Goal: Task Accomplishment & Management: Complete application form

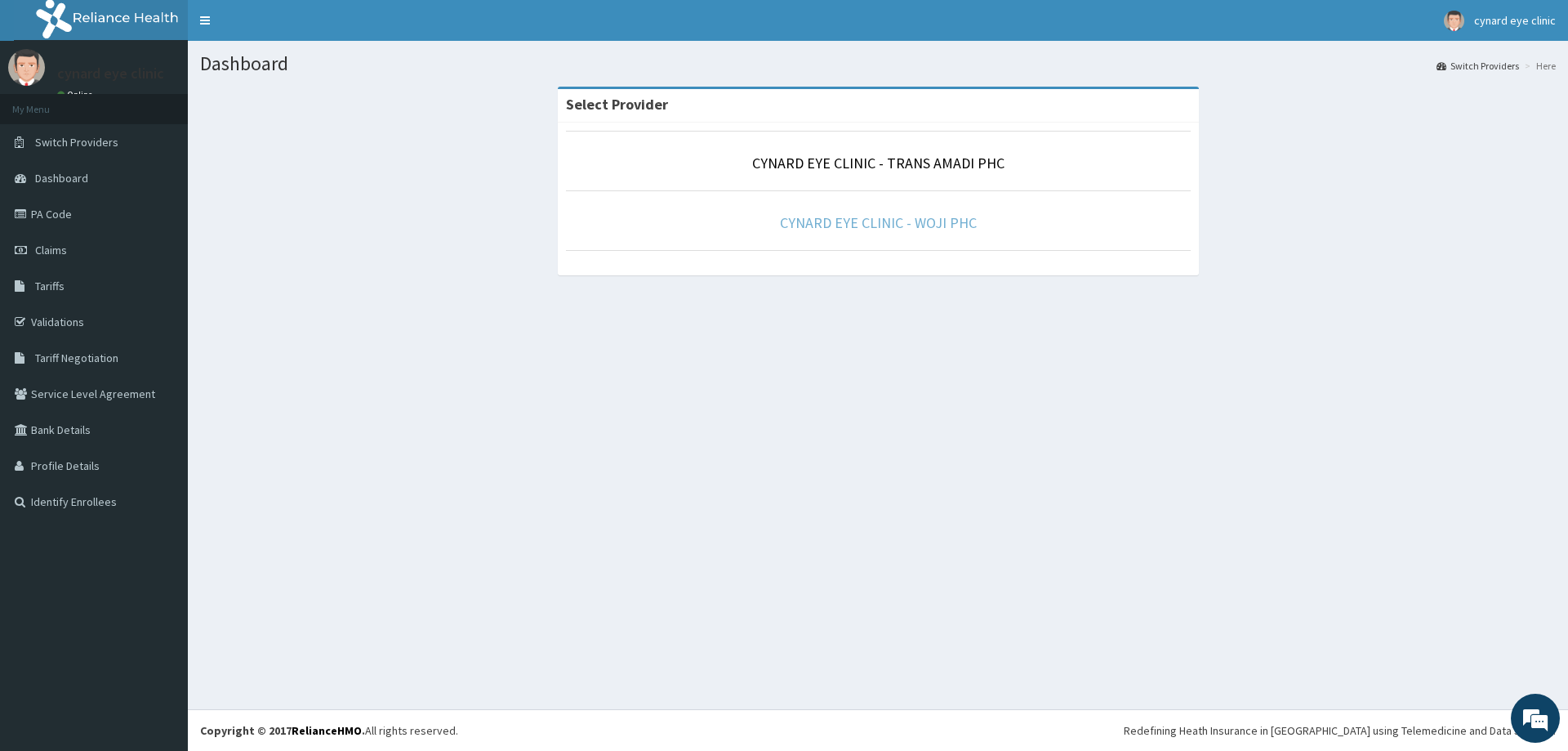
click at [846, 223] on link "CYNARD EYE CLINIC - WOJI PHC" at bounding box center [878, 222] width 197 height 18
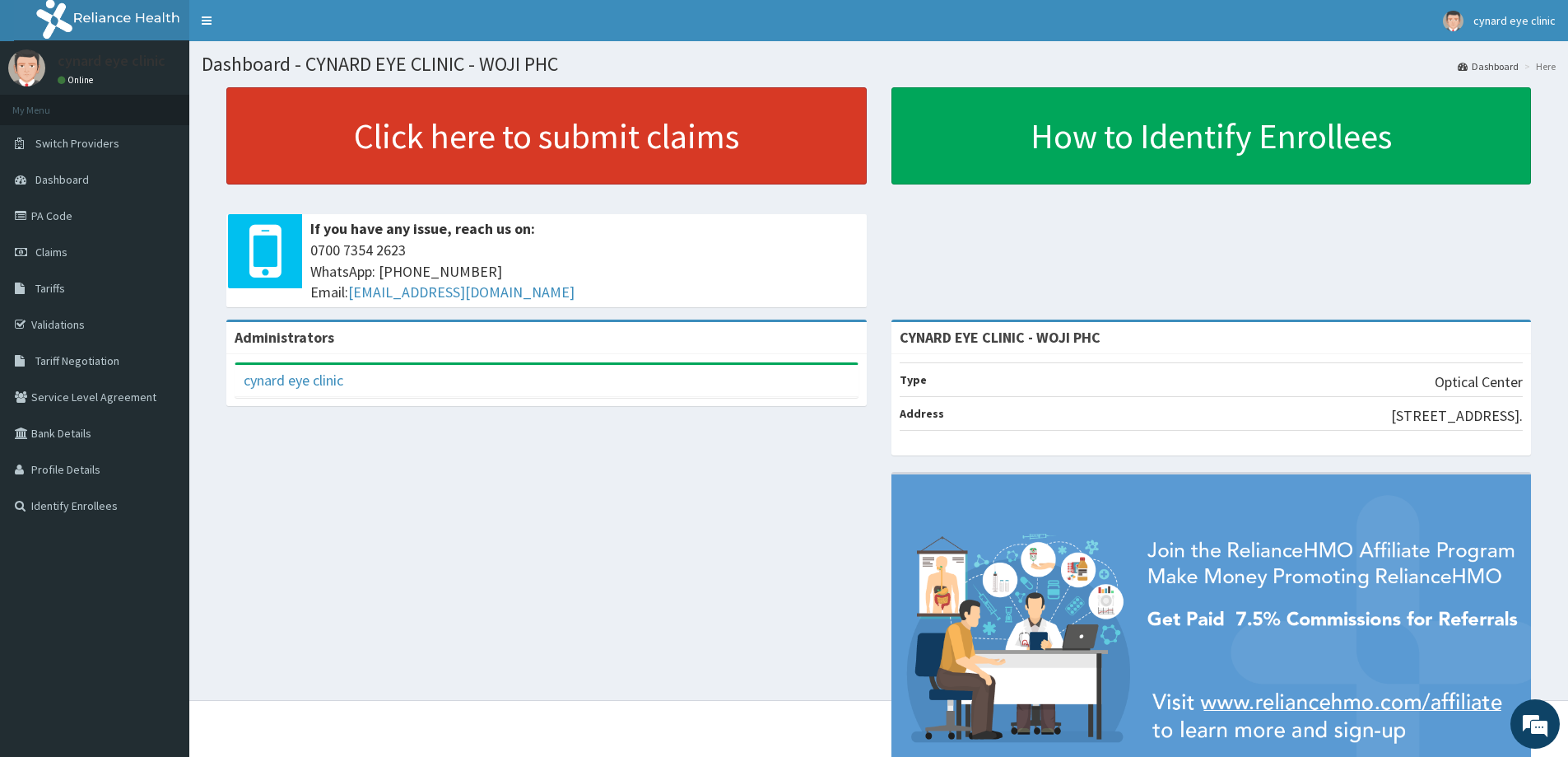
click at [611, 129] on link "Click here to submit claims" at bounding box center [546, 135] width 640 height 97
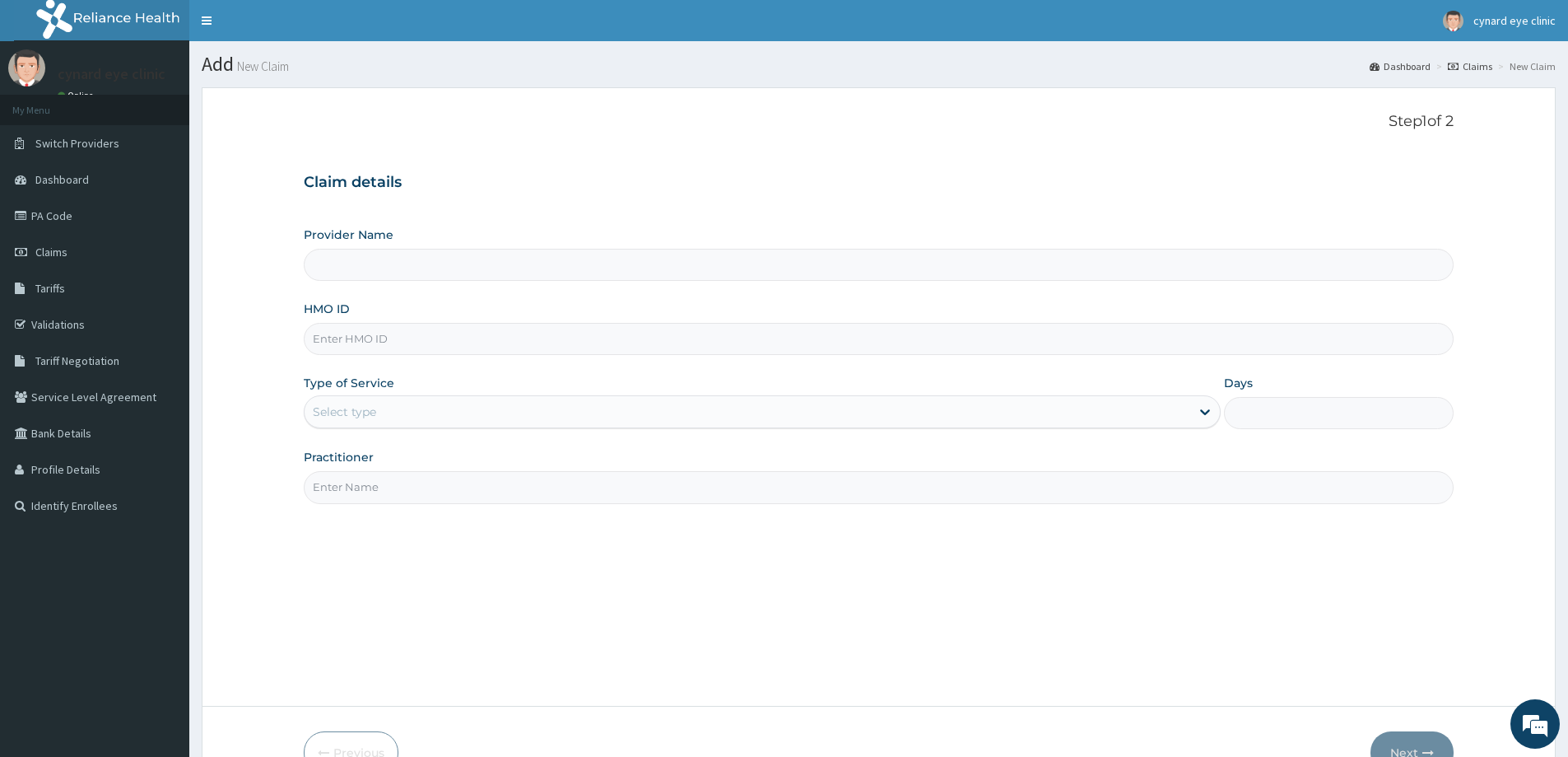
type input "CYNARD EYE CLINIC - WOJI PHC"
click at [492, 345] on input "HMO ID" at bounding box center [878, 339] width 1150 height 32
type input "RLD/10189/A"
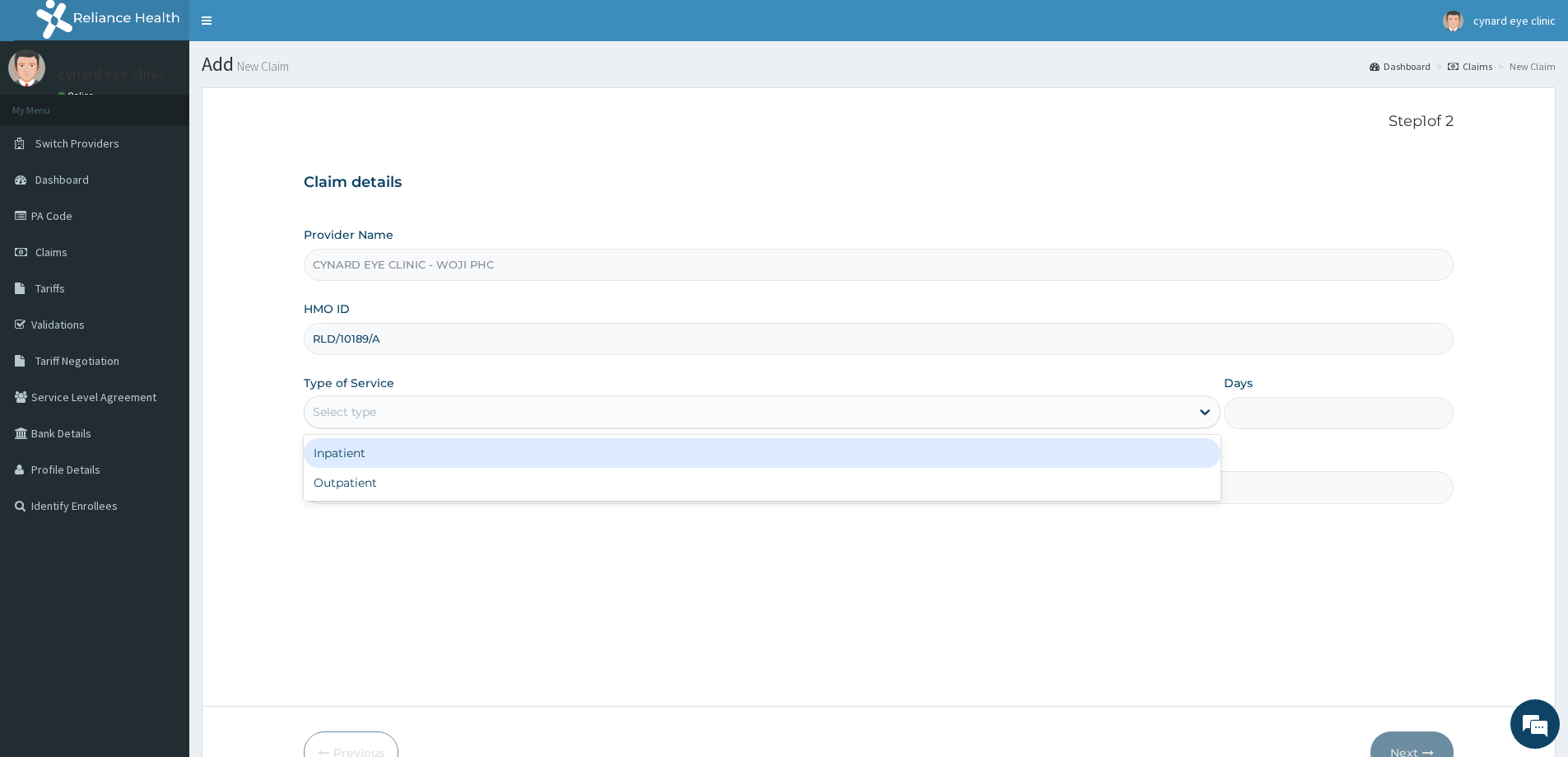
drag, startPoint x: 428, startPoint y: 404, endPoint x: 417, endPoint y: 448, distance: 45.4
click at [428, 407] on div "Select type" at bounding box center [747, 411] width 886 height 26
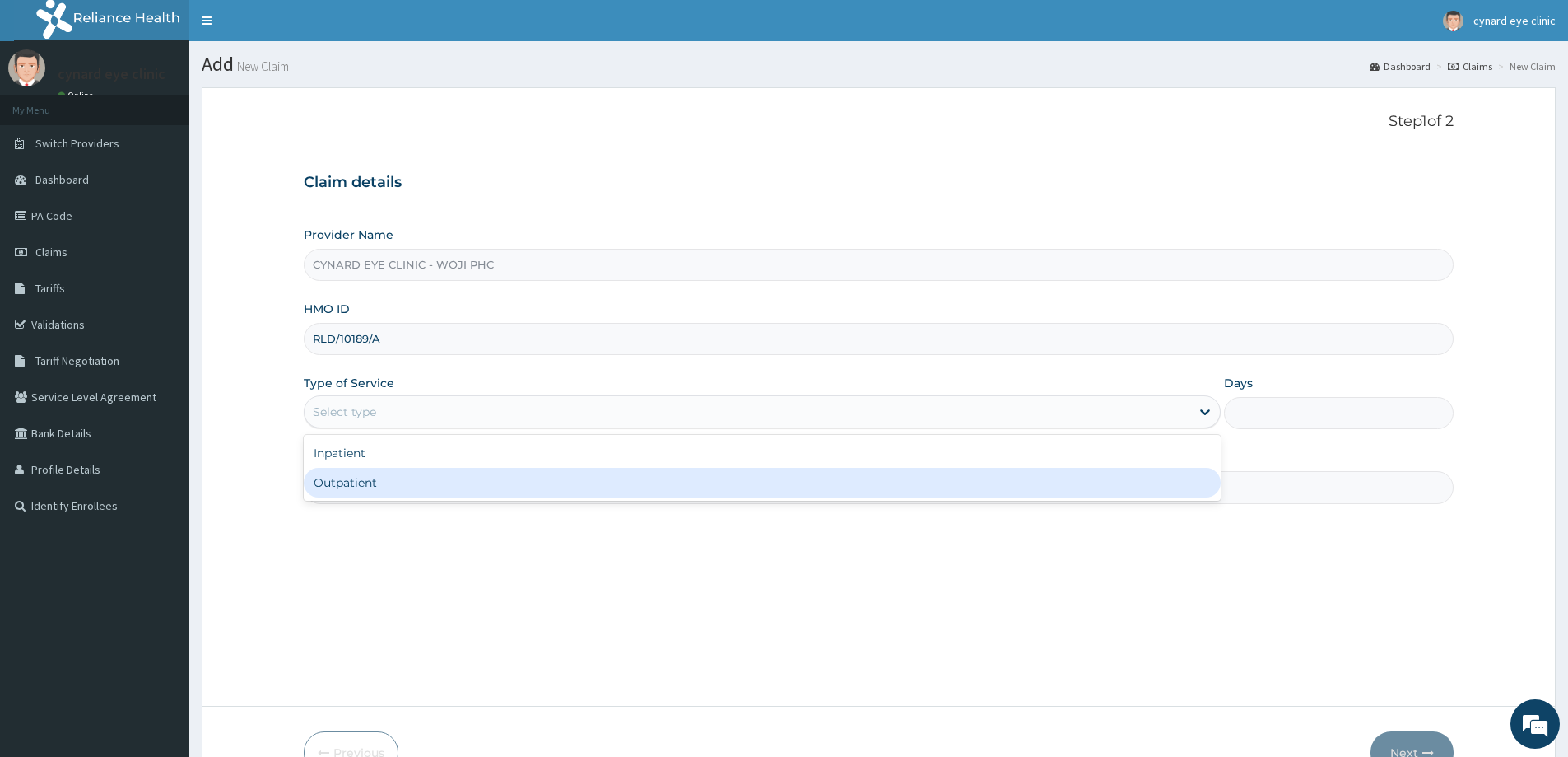
click at [404, 482] on div "Outpatient" at bounding box center [761, 483] width 917 height 29
type input "1"
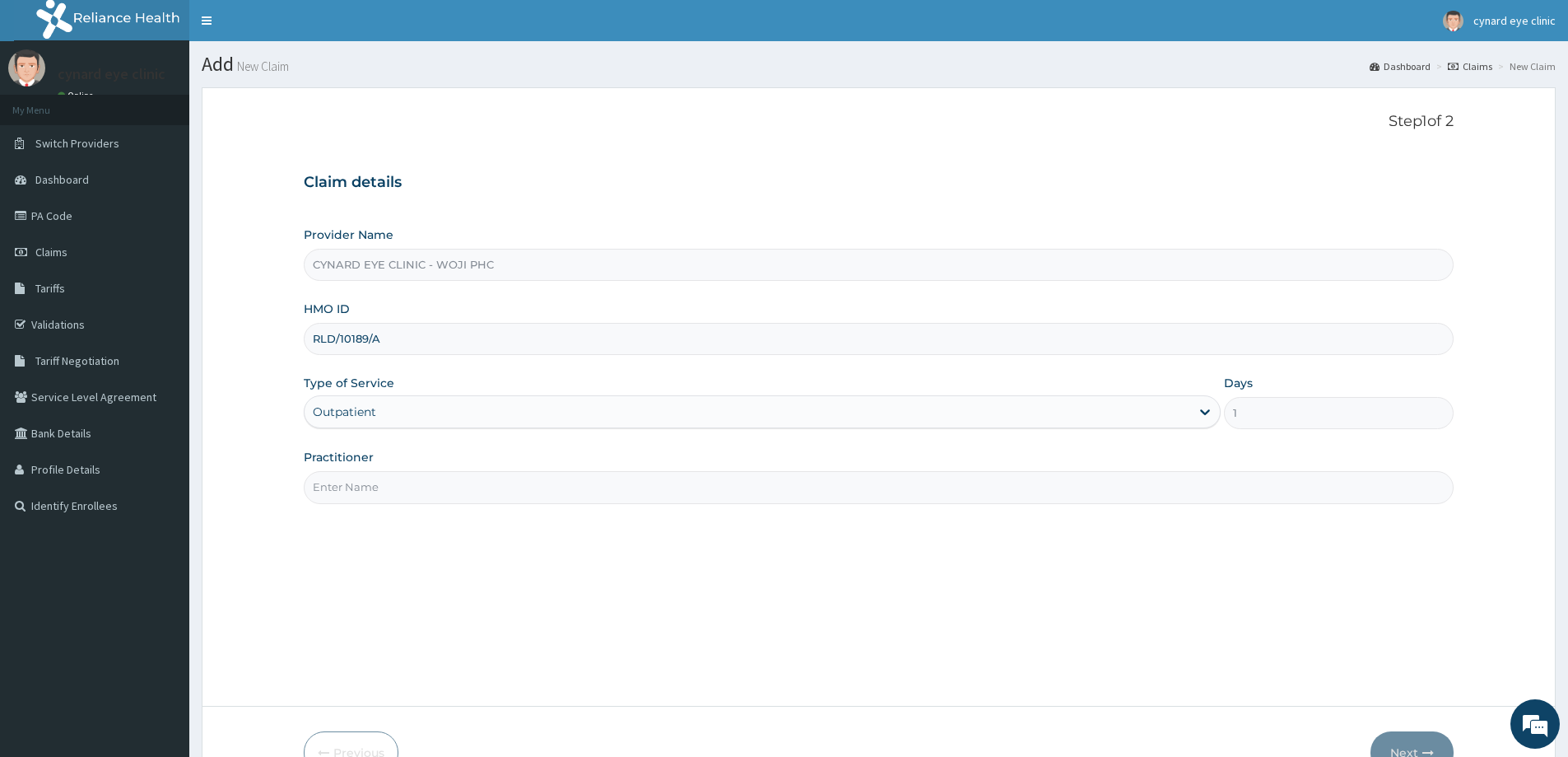
click at [404, 484] on input "Practitioner" at bounding box center [878, 487] width 1150 height 32
type input "DR. IGILIGE .I."
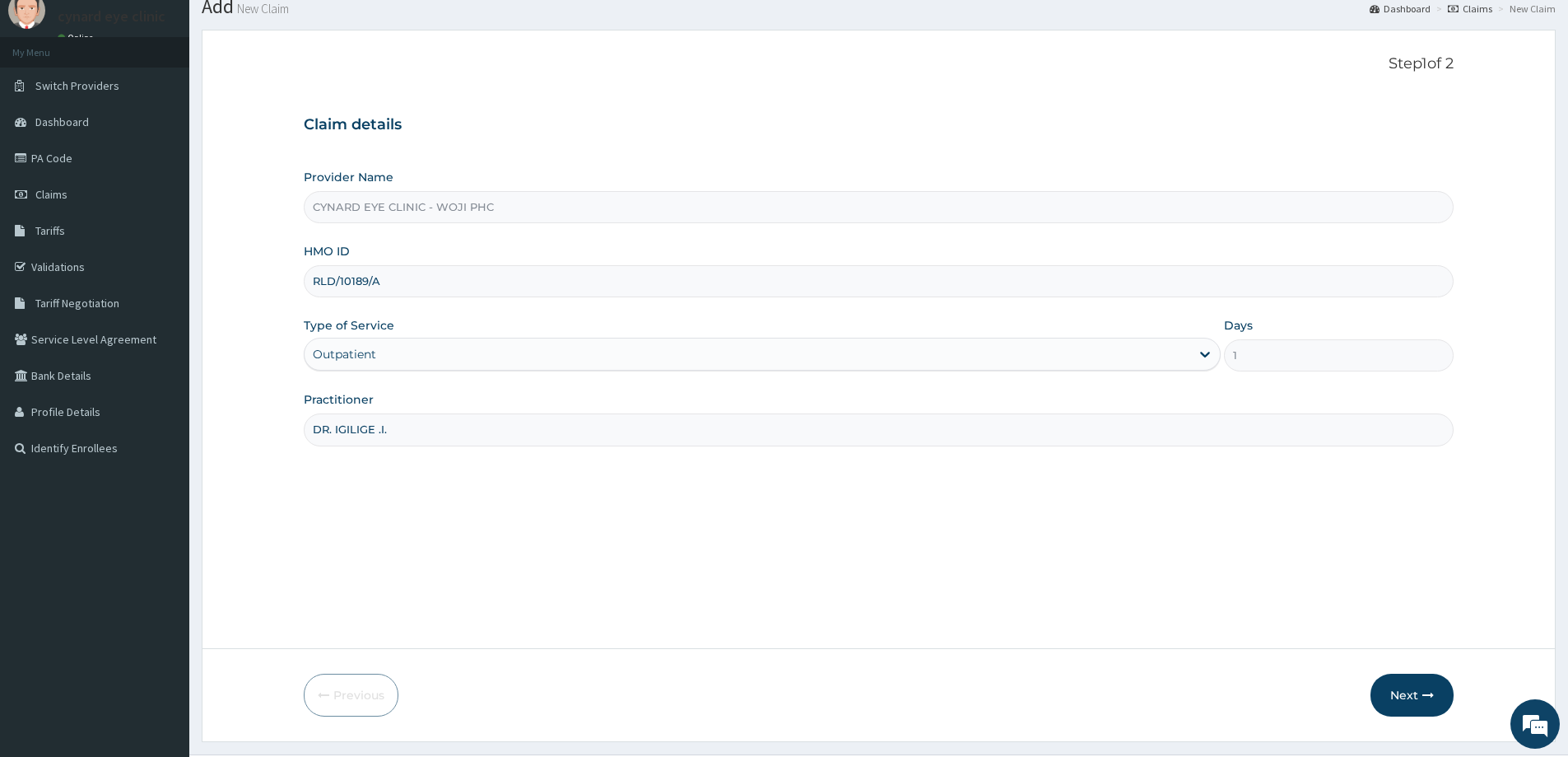
scroll to position [82, 0]
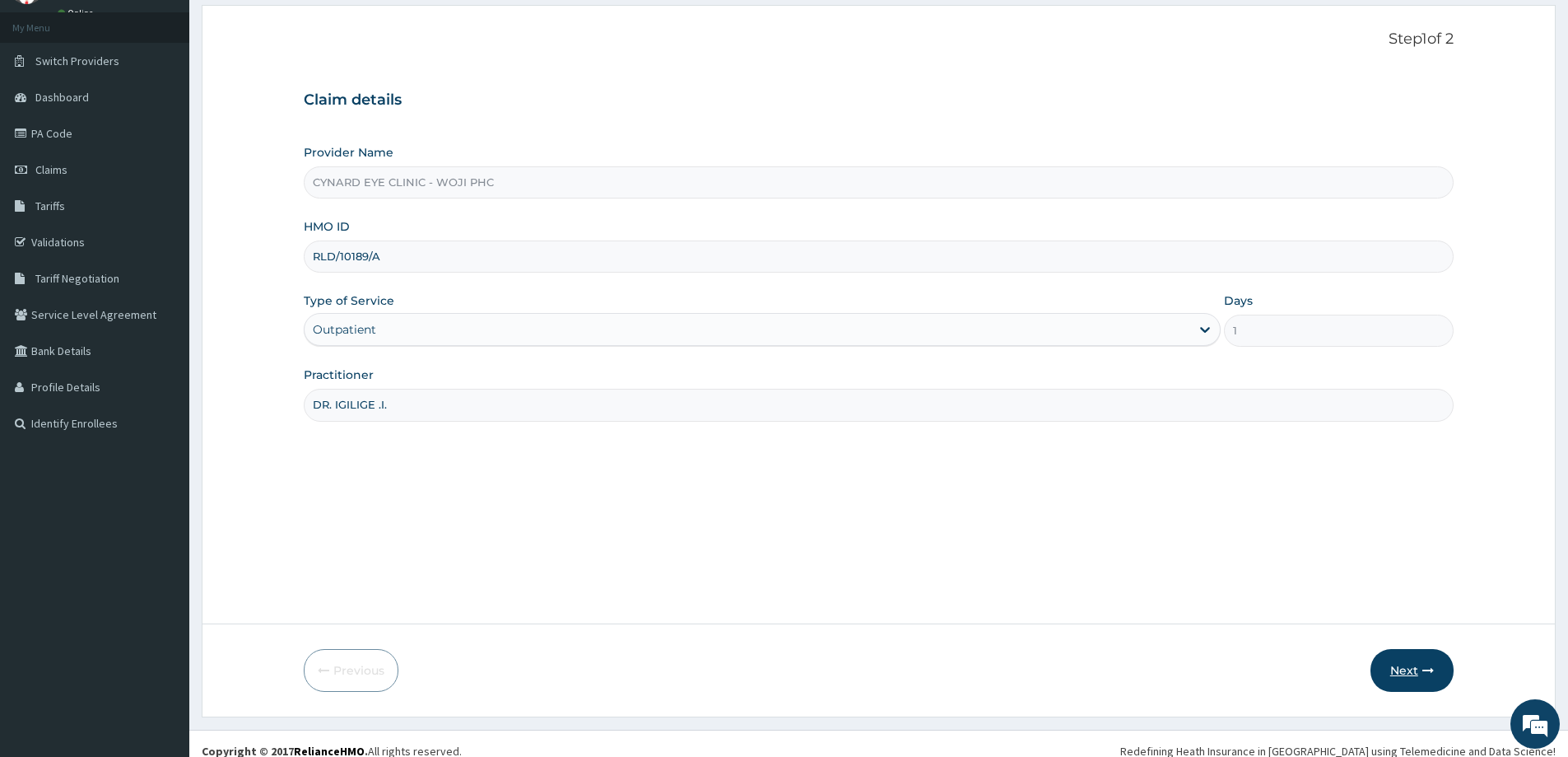
click at [1399, 666] on button "Next" at bounding box center [1411, 671] width 83 height 43
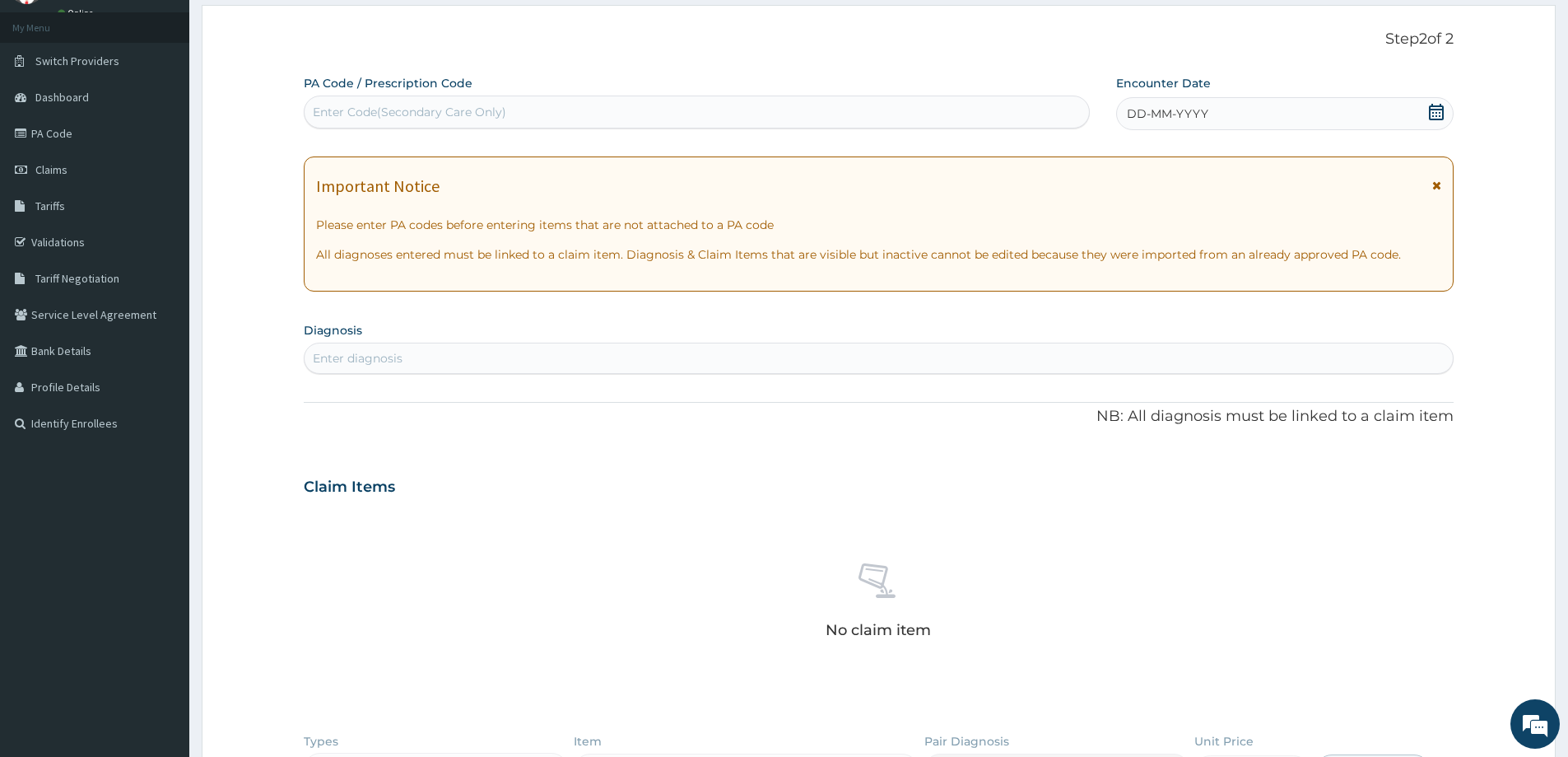
click at [449, 106] on div "Enter Code(Secondary Care Only)" at bounding box center [410, 112] width 194 height 17
paste input "PA/4AE812"
type input "PA/4AE812"
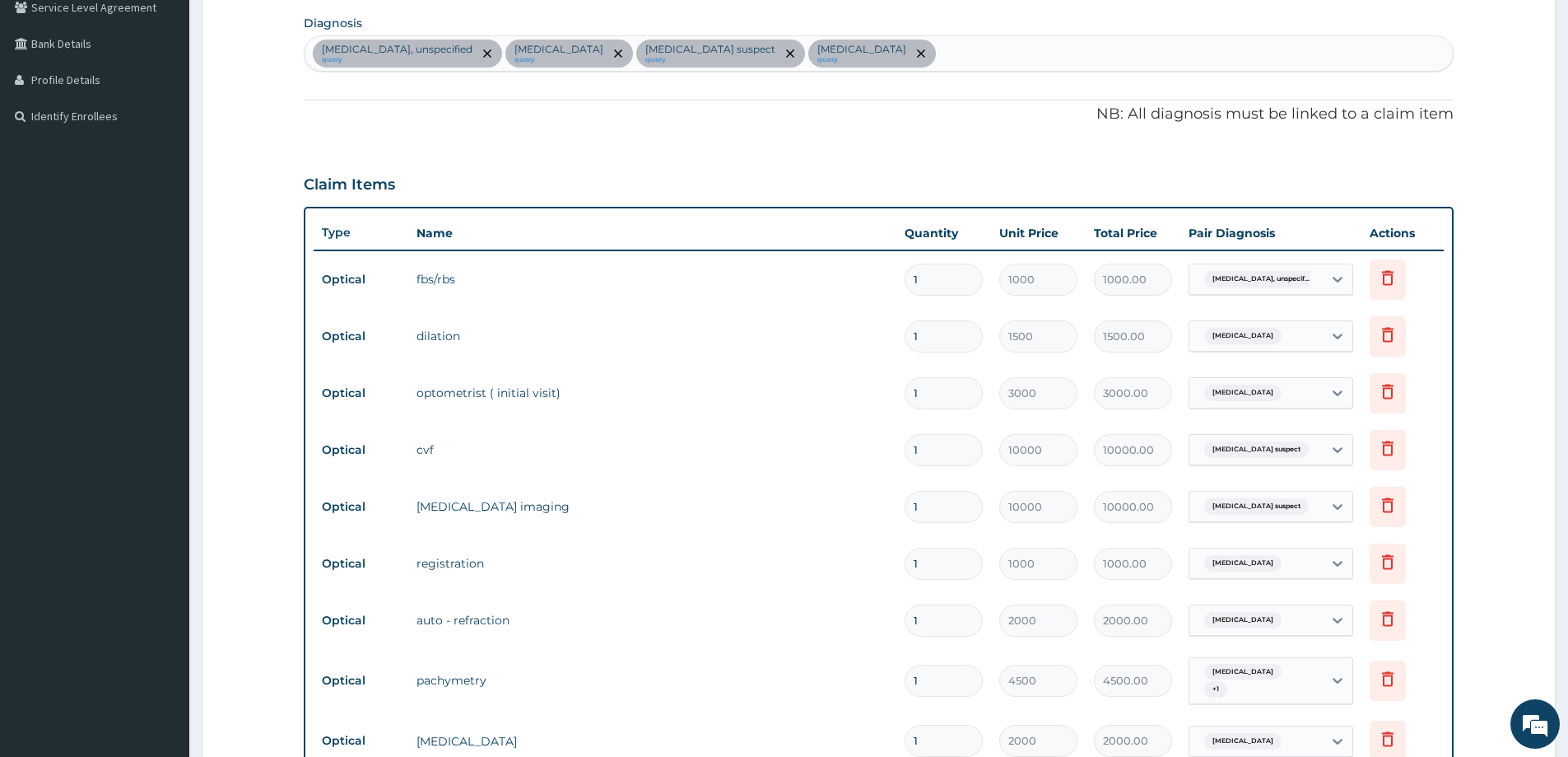
scroll to position [340, 0]
